Goal: Transaction & Acquisition: Purchase product/service

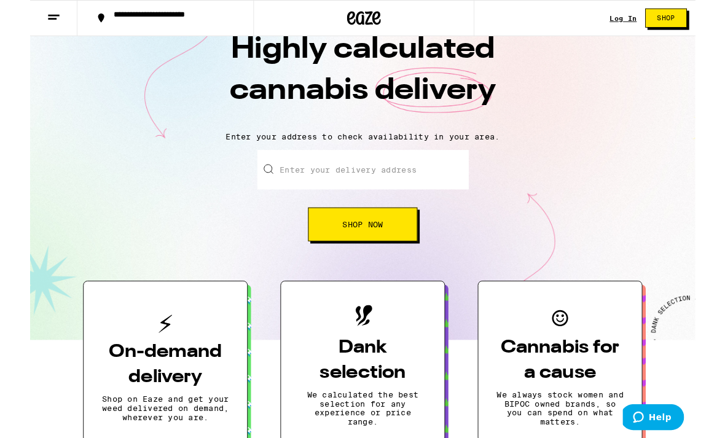
scroll to position [50, 0]
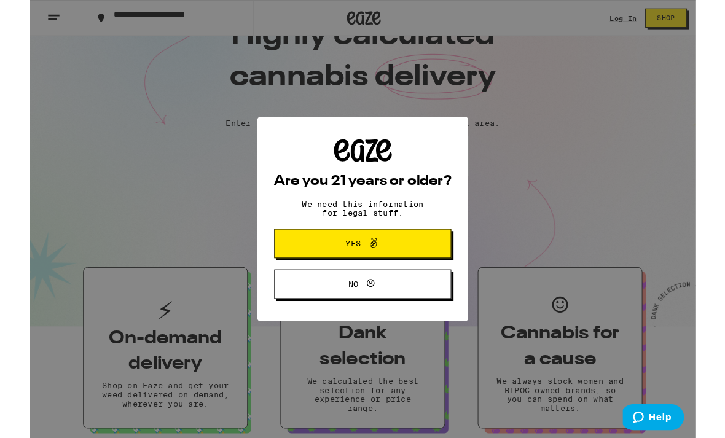
click at [433, 181] on div "Are you 21 years or older? We need this information for legal stuff. Yes No" at bounding box center [362, 239] width 193 height 174
click at [432, 264] on button "Yes" at bounding box center [362, 266] width 193 height 32
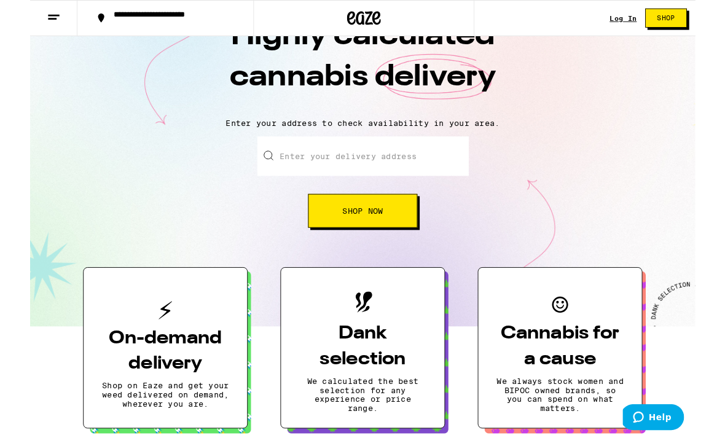
click at [403, 183] on input "Enter your delivery address" at bounding box center [363, 170] width 231 height 43
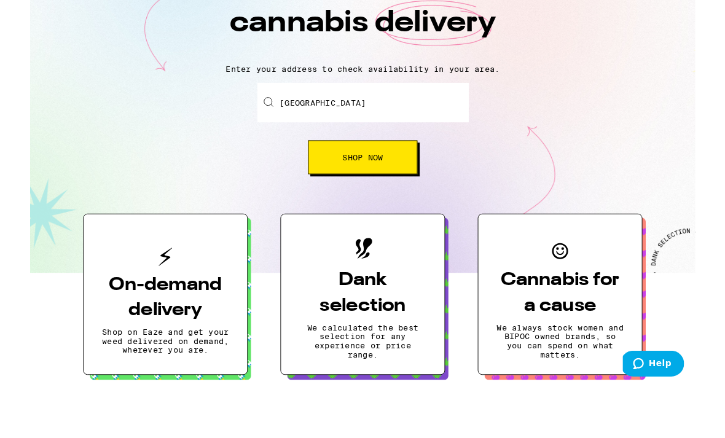
click at [402, 211] on button "Shop Now" at bounding box center [362, 229] width 119 height 37
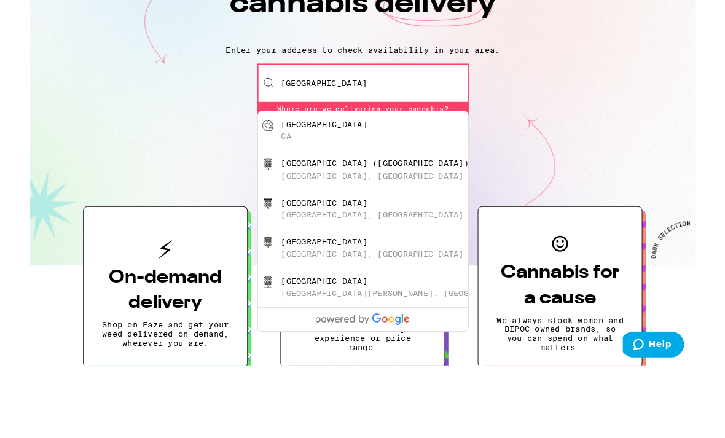
click at [444, 210] on div "[GEOGRAPHIC_DATA] [GEOGRAPHIC_DATA]" at bounding box center [383, 221] width 219 height 23
type input "[GEOGRAPHIC_DATA], [GEOGRAPHIC_DATA]"
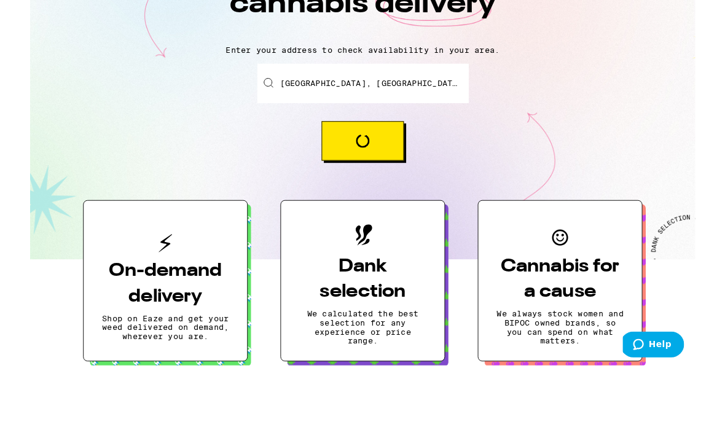
scroll to position [129, 0]
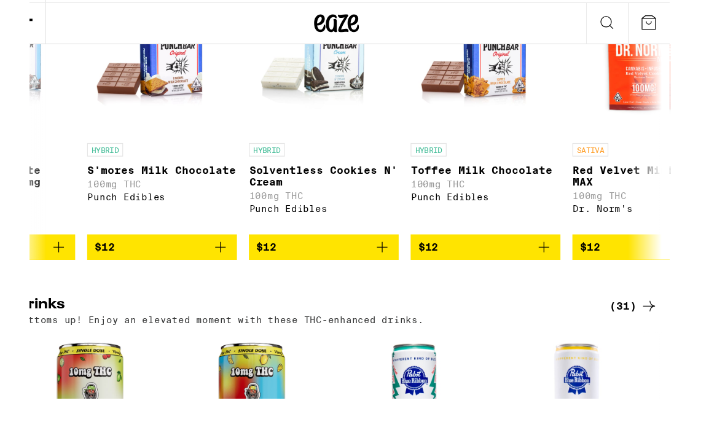
scroll to position [0, 193]
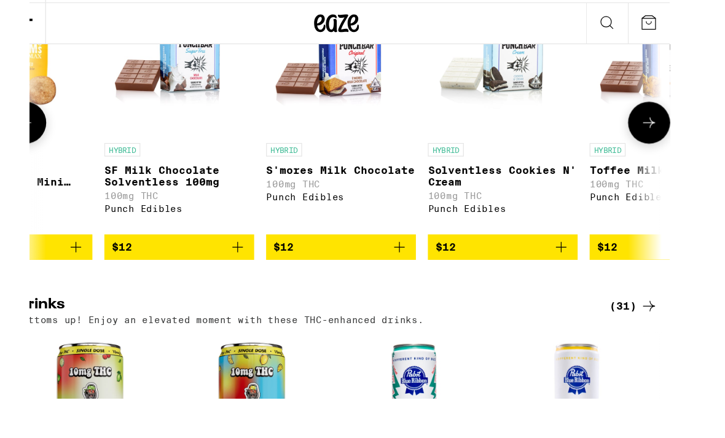
click at [255, 218] on div "HYBRID S'mores Milk Chocolate 100mg THC Punch Edibles" at bounding box center [276, 184] width 123 height 69
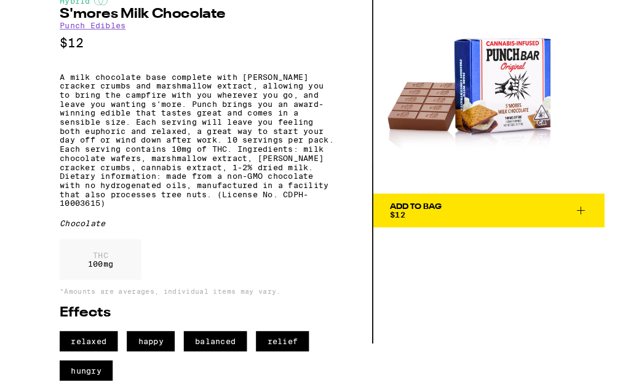
scroll to position [4018, 0]
